Goal: Navigation & Orientation: Find specific page/section

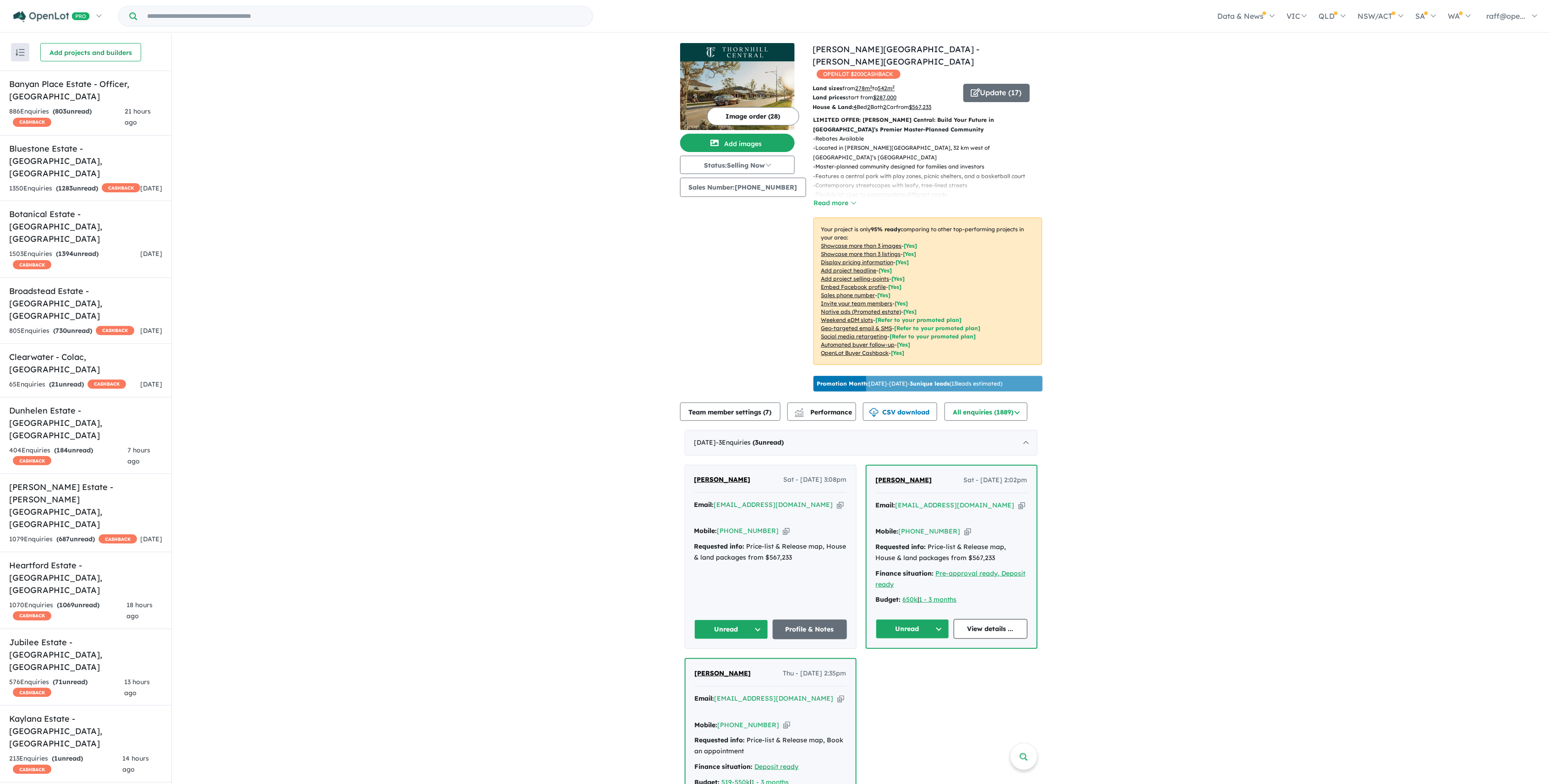
click at [843, 184] on div "- Rebates Available - Located in Thornhill Park, 32 km west of Melbourne’s CBD …" at bounding box center [924, 171] width 236 height 75
click at [838, 198] on button "Read more" at bounding box center [835, 203] width 43 height 10
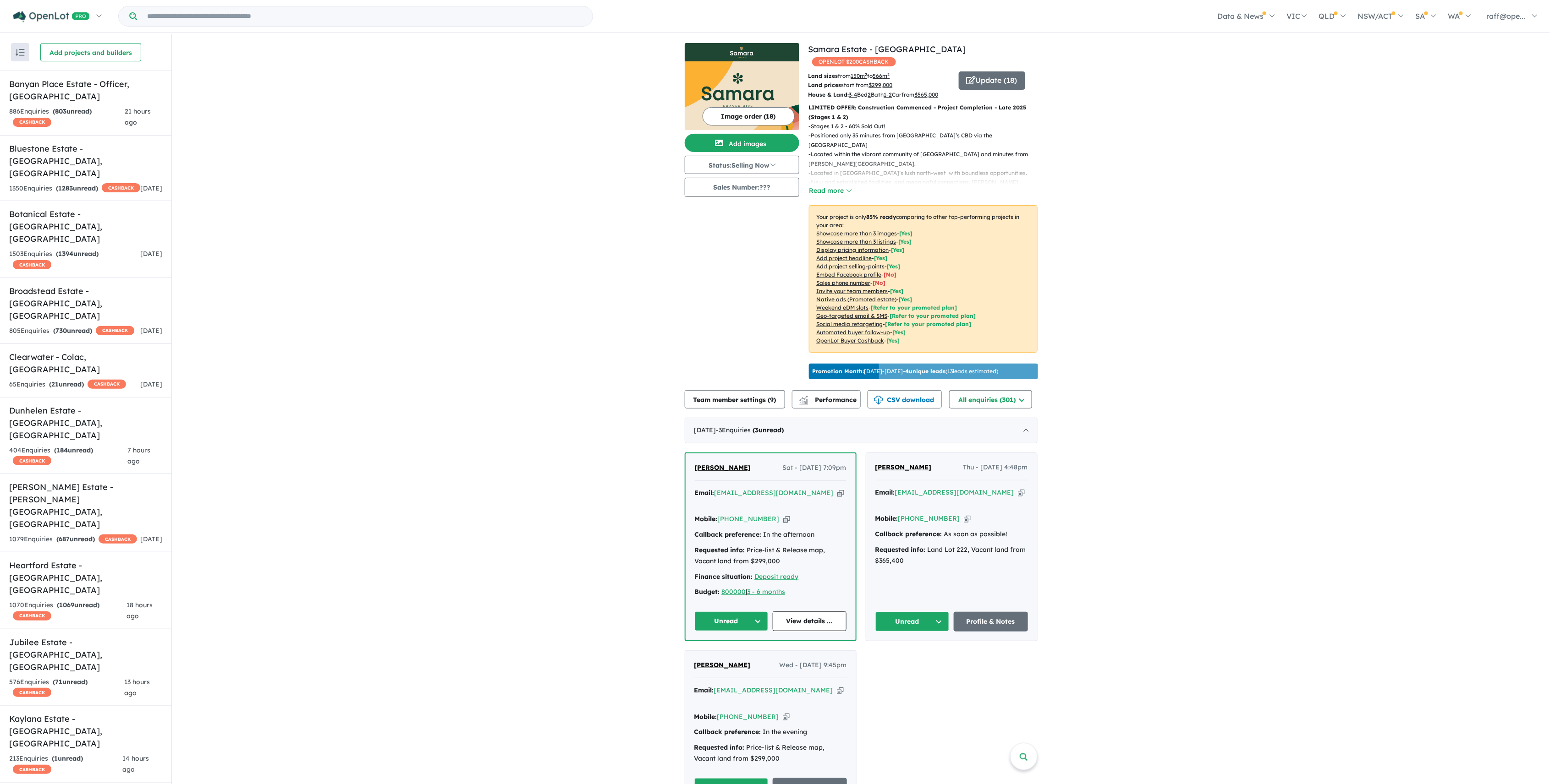
click at [739, 81] on img at bounding box center [742, 96] width 114 height 69
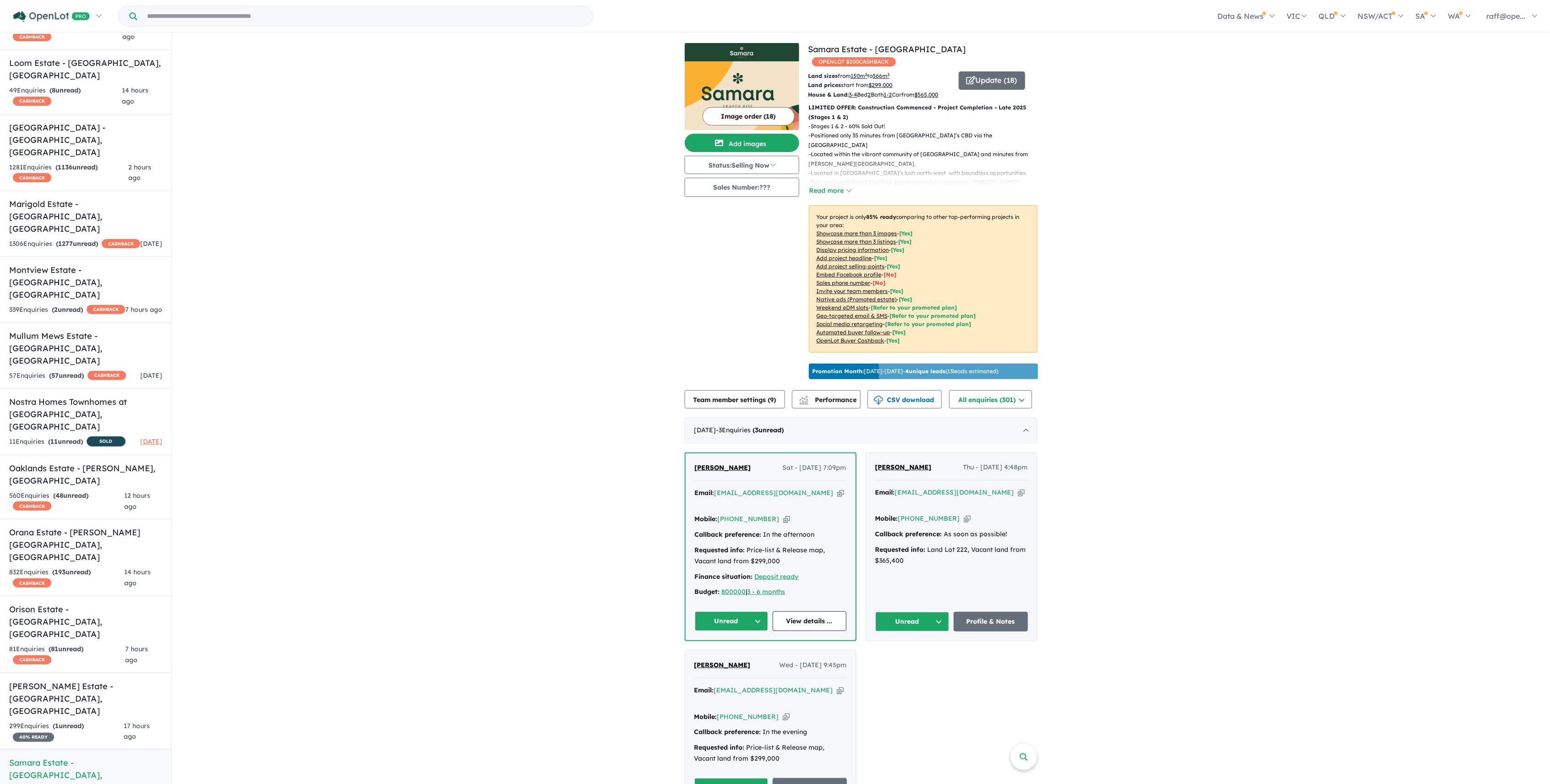
scroll to position [305, 0]
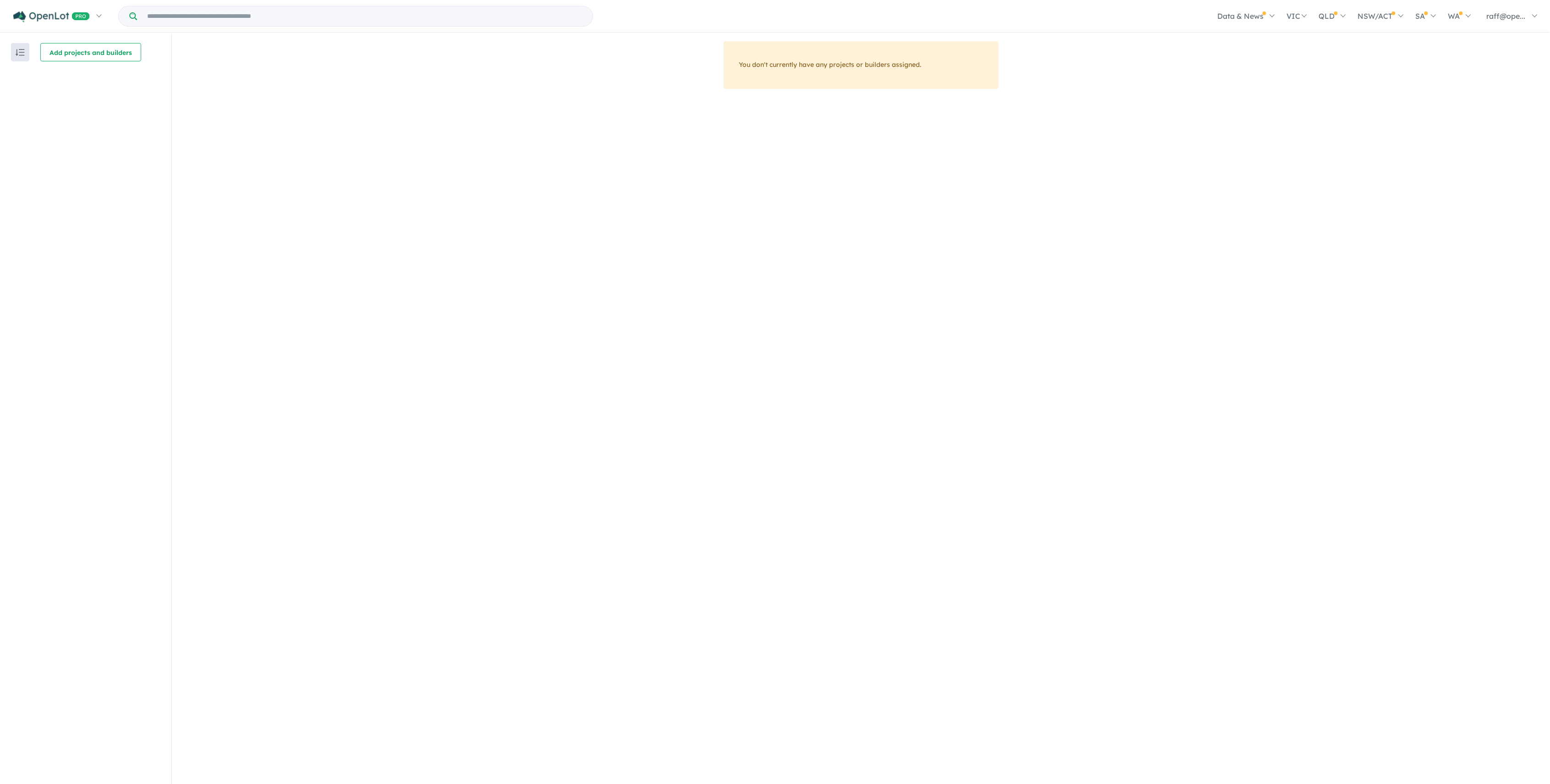
click at [15, 53] on button "button" at bounding box center [20, 51] width 18 height 18
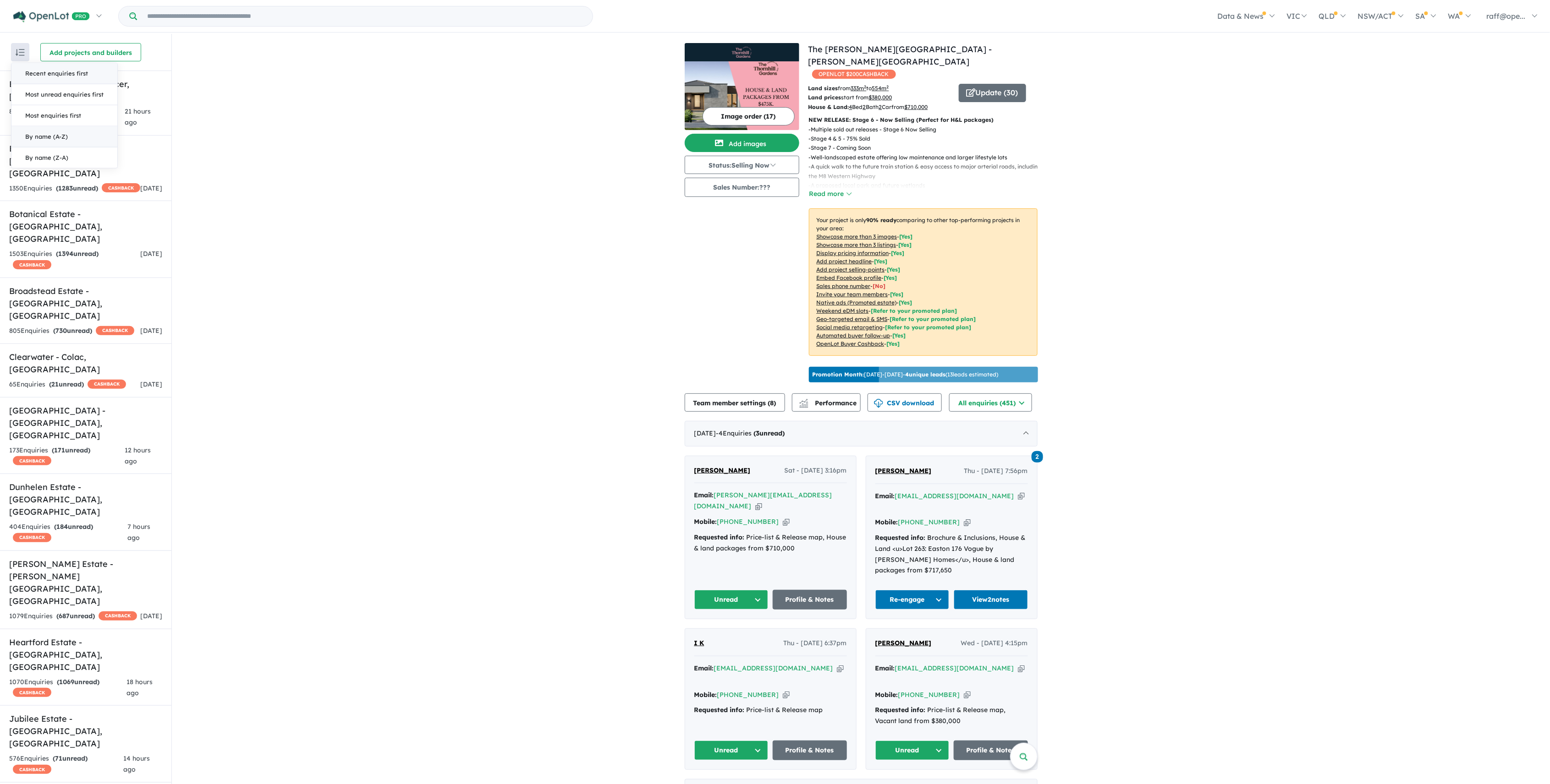
click at [74, 76] on button "Recent enquiries first" at bounding box center [64, 73] width 106 height 21
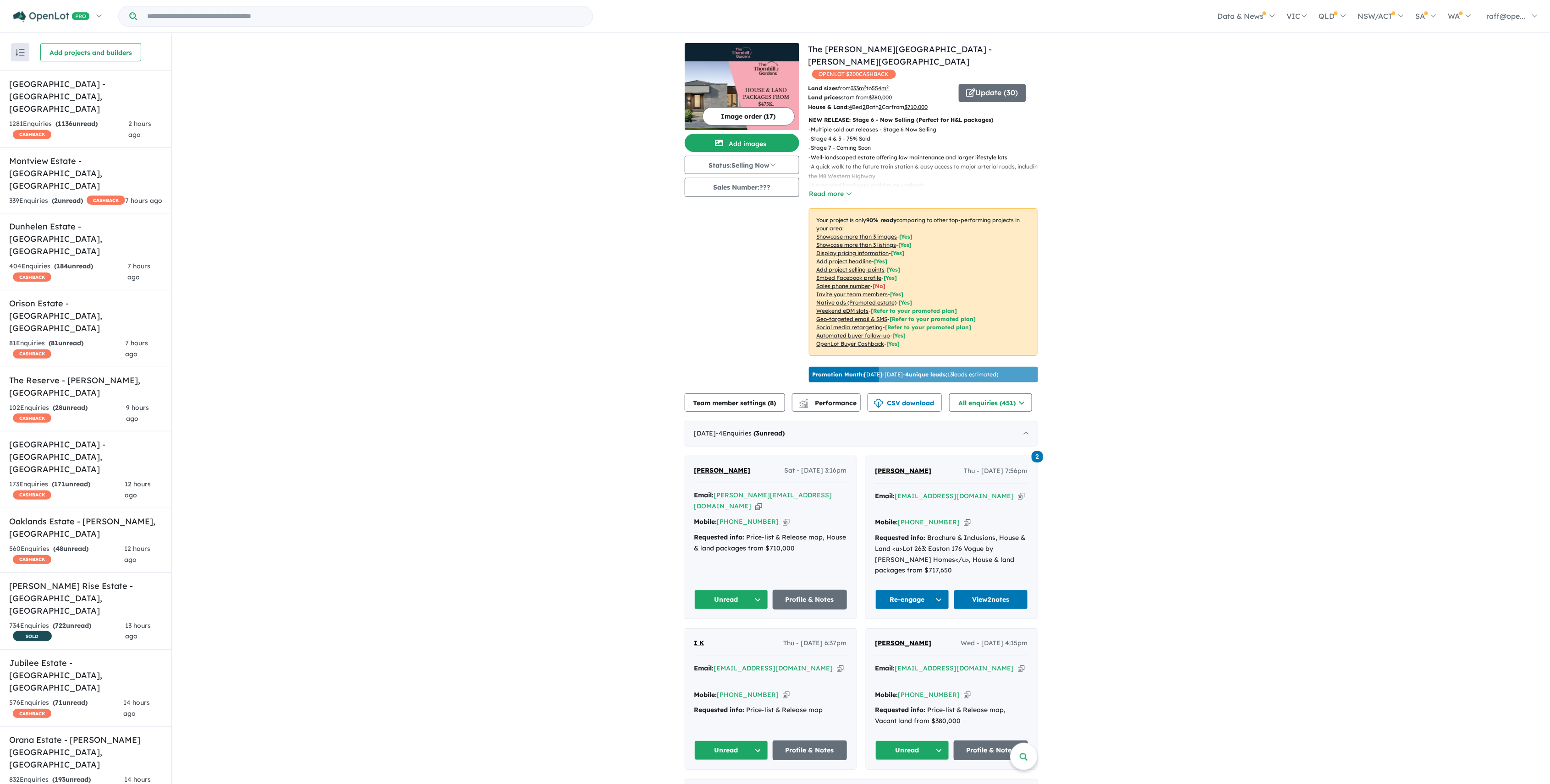
click at [13, 52] on button "button" at bounding box center [20, 51] width 18 height 18
drag, startPoint x: 76, startPoint y: 136, endPoint x: 83, endPoint y: 143, distance: 9.9
click at [76, 137] on button "By name (A-Z)" at bounding box center [64, 136] width 106 height 21
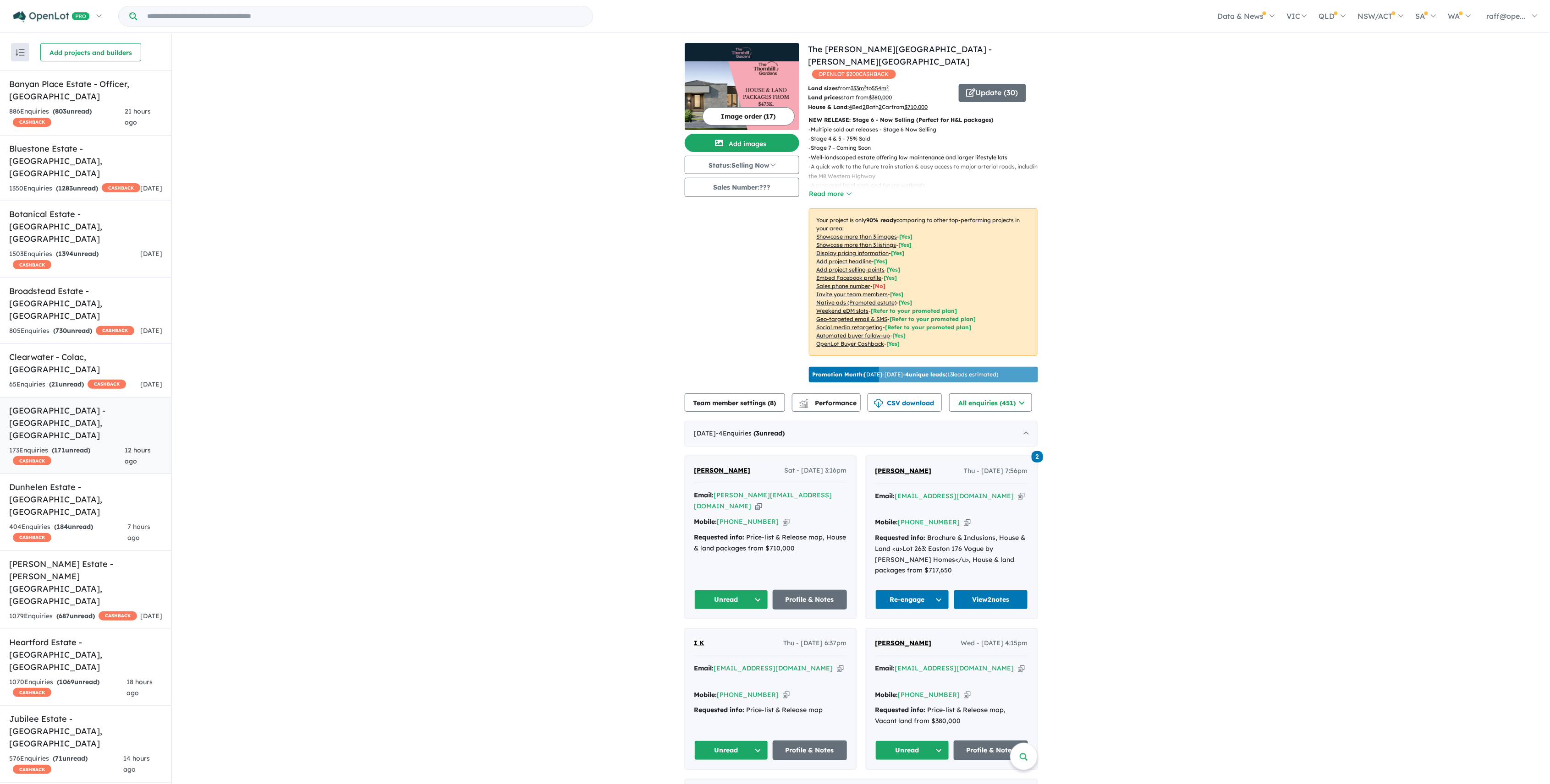
click at [113, 404] on h5 "[GEOGRAPHIC_DATA] - [GEOGRAPHIC_DATA] , [GEOGRAPHIC_DATA]" at bounding box center [85, 422] width 153 height 37
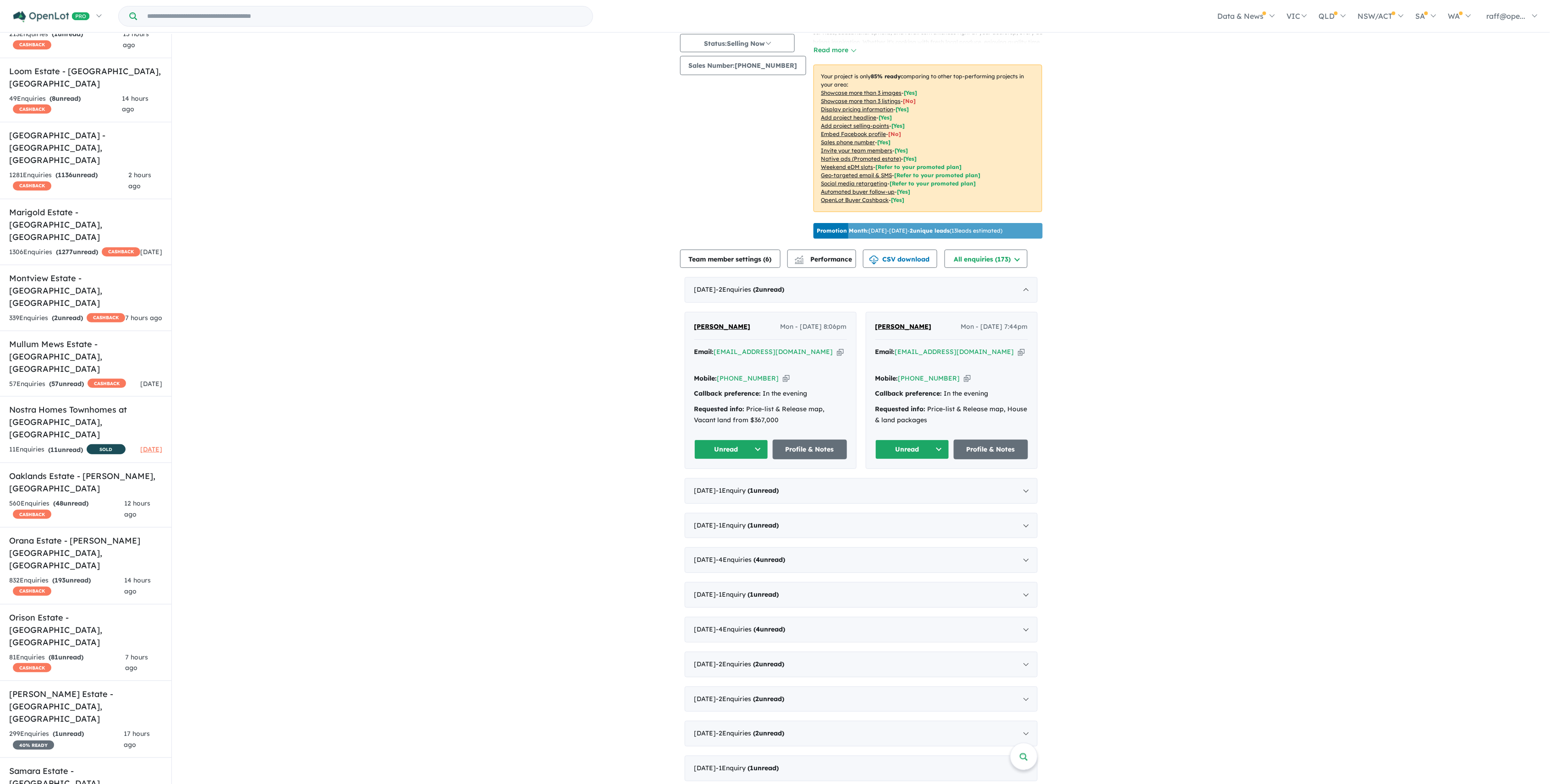
scroll to position [829, 0]
